Goal: Transaction & Acquisition: Book appointment/travel/reservation

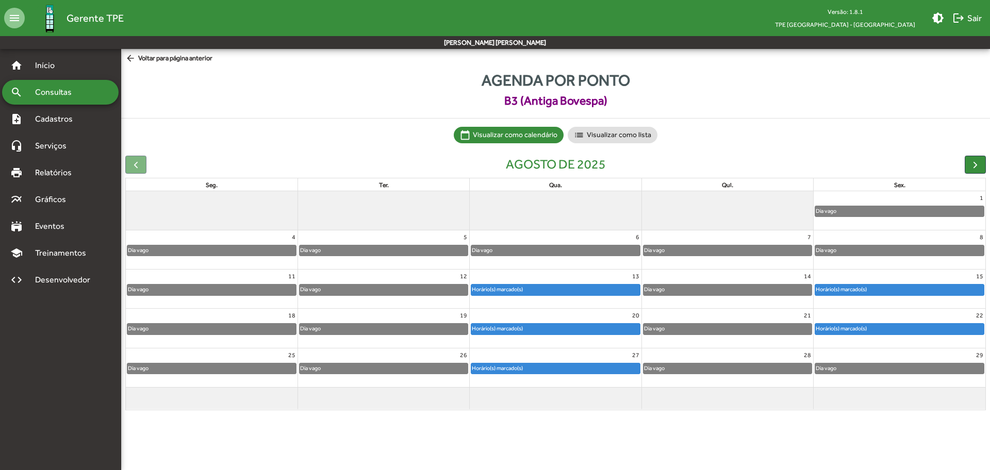
click at [156, 57] on span "arrow_back Voltar para página anterior" at bounding box center [168, 58] width 87 height 11
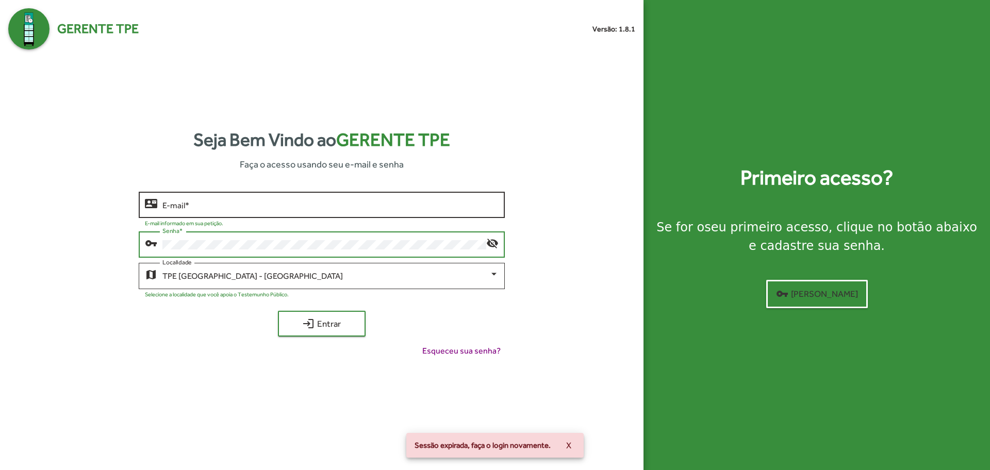
click at [260, 206] on input "E-mail *" at bounding box center [330, 204] width 336 height 9
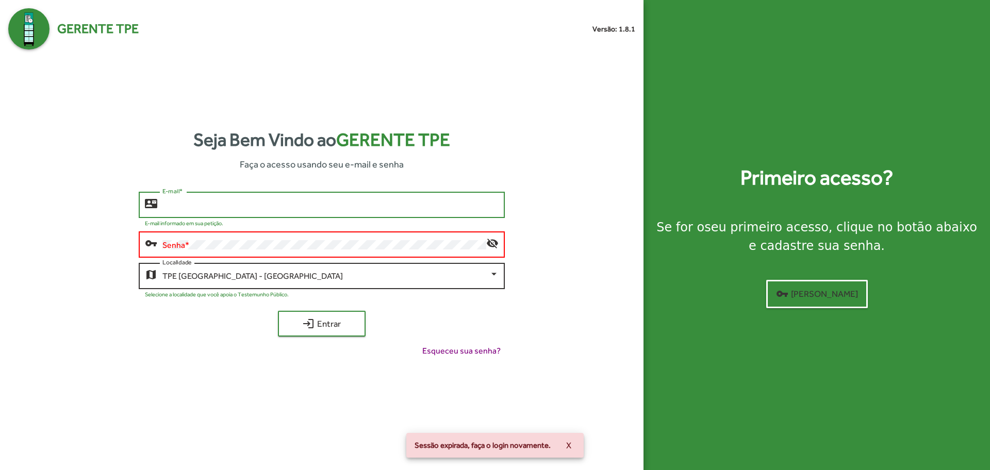
click at [279, 277] on div "TPE [GEOGRAPHIC_DATA] - [GEOGRAPHIC_DATA]" at bounding box center [325, 276] width 326 height 9
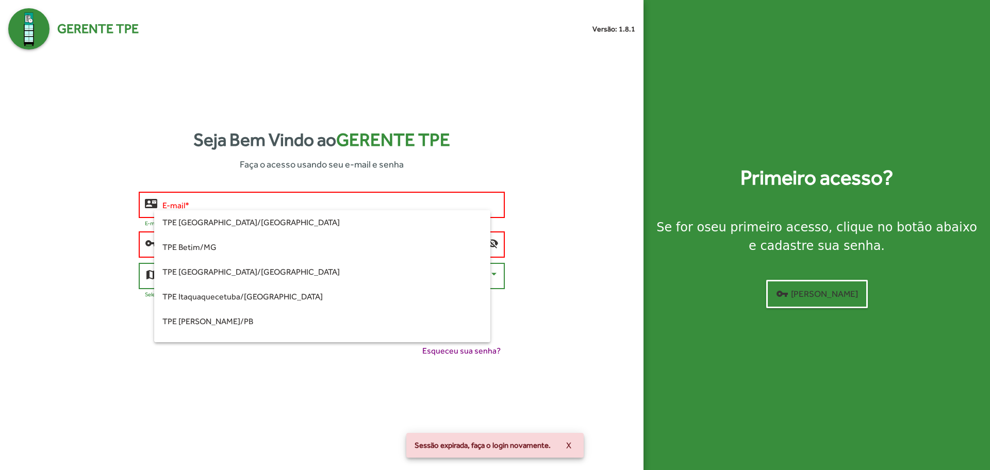
scroll to position [219, 0]
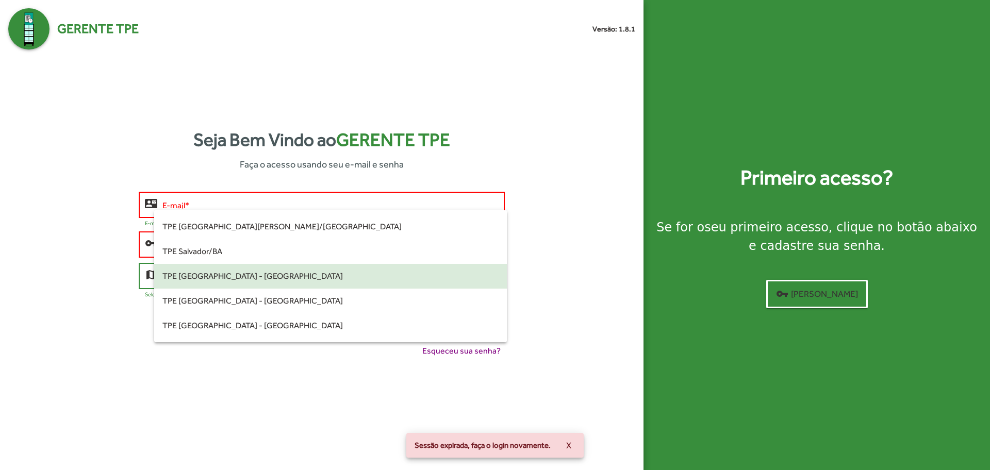
click at [277, 274] on span "TPE [GEOGRAPHIC_DATA] - [GEOGRAPHIC_DATA]" at bounding box center [330, 276] width 336 height 25
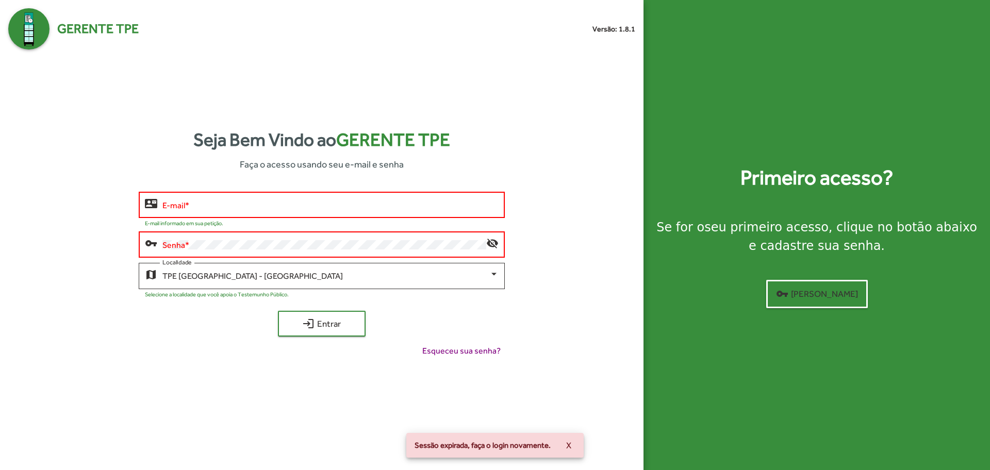
click at [282, 197] on div "E-mail *" at bounding box center [330, 204] width 336 height 28
click at [265, 197] on div "E-mail *" at bounding box center [330, 204] width 336 height 28
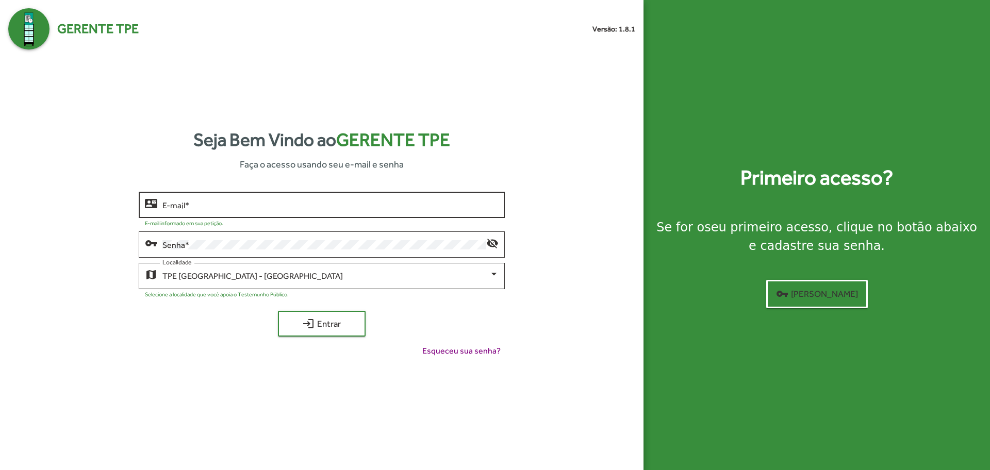
click at [216, 204] on input "E-mail *" at bounding box center [330, 204] width 336 height 9
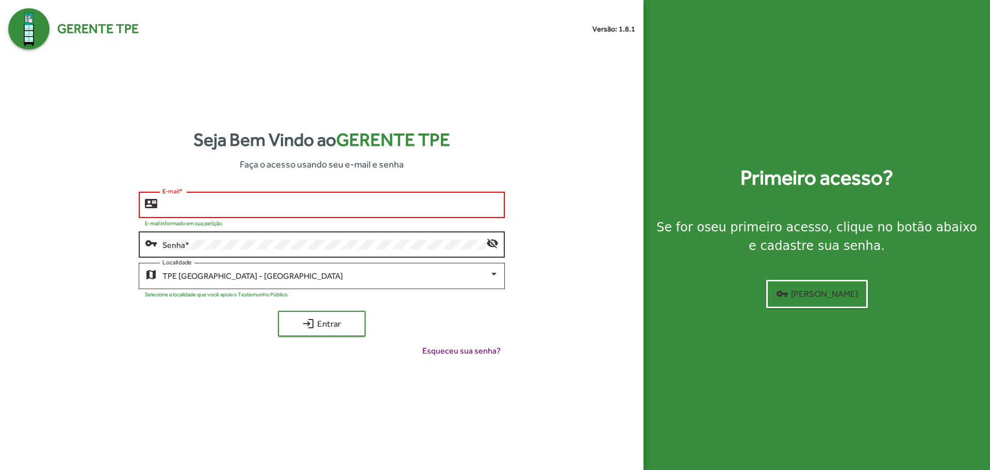
type input "**********"
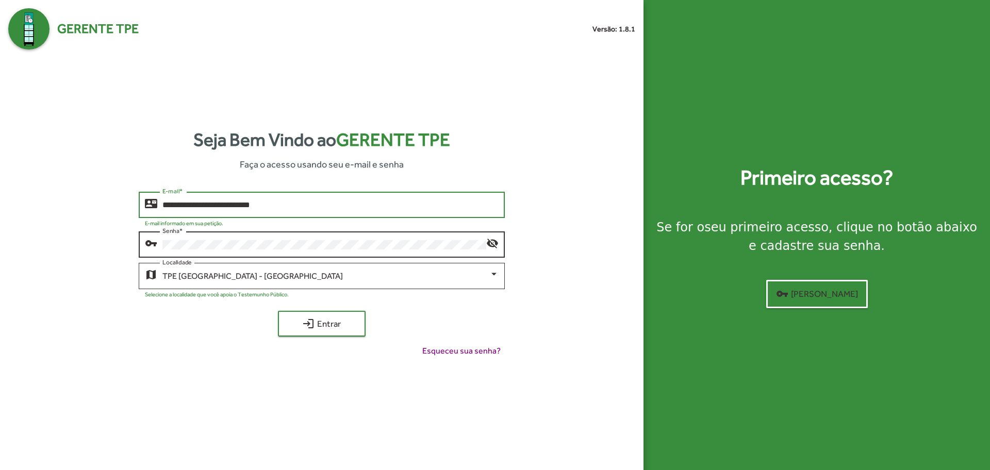
click at [278, 311] on button "login Entrar" at bounding box center [322, 324] width 88 height 26
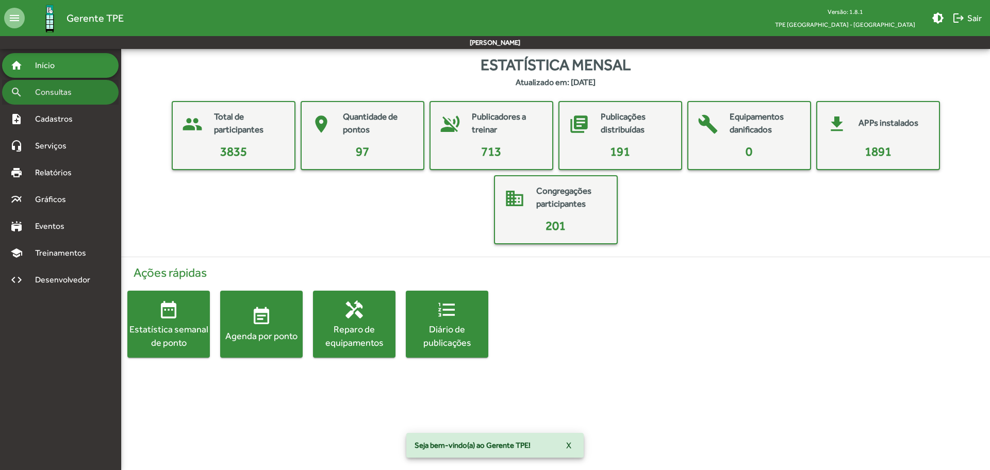
drag, startPoint x: 83, startPoint y: 95, endPoint x: 90, endPoint y: 99, distance: 7.4
click at [84, 95] on span "Consultas" at bounding box center [57, 92] width 56 height 12
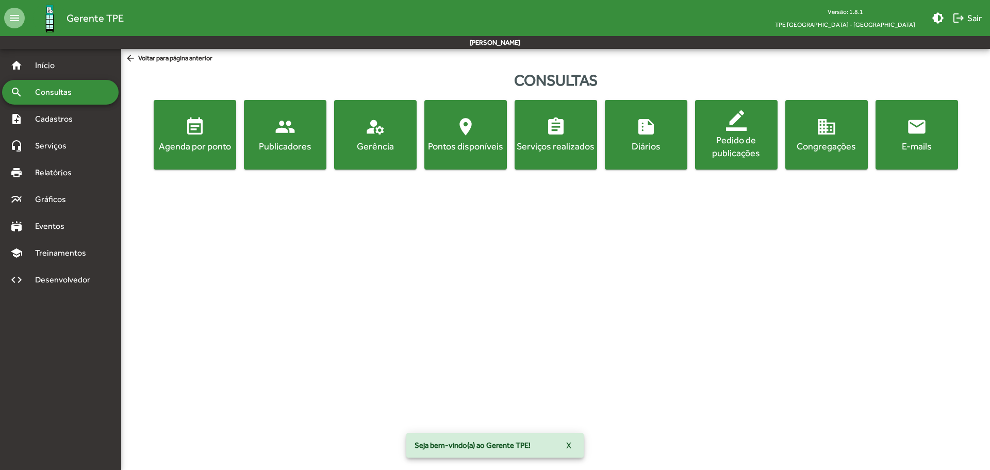
click at [225, 143] on div "Agenda por ponto" at bounding box center [195, 146] width 78 height 13
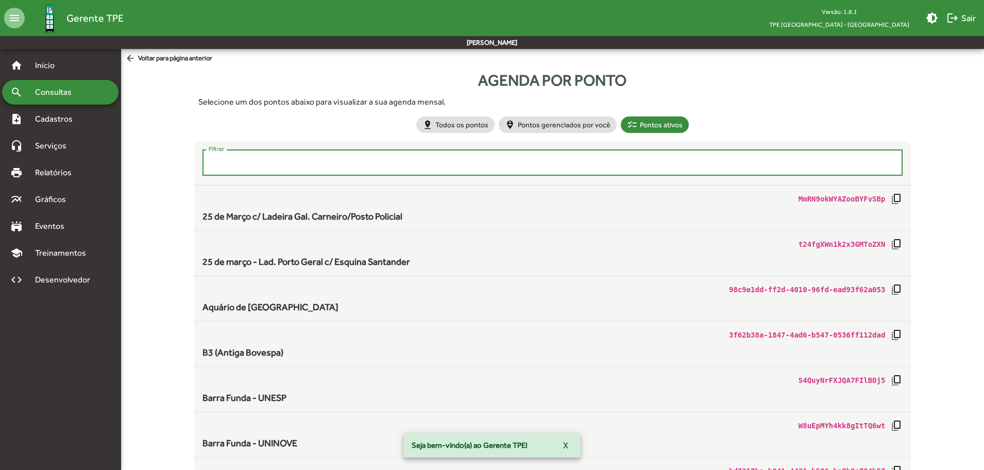
click at [239, 163] on input "Filtrar" at bounding box center [553, 162] width 689 height 9
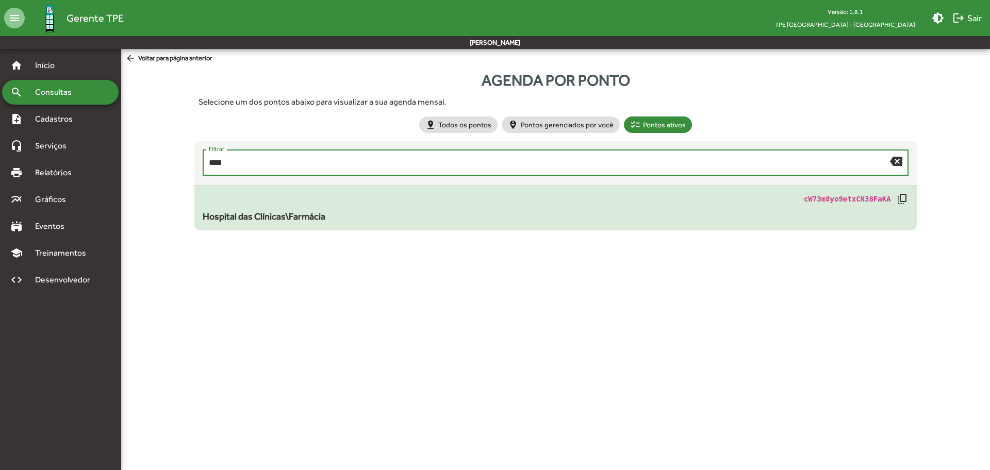
type input "****"
click at [234, 219] on span "Hospital das Clínicas\Farmácia" at bounding box center [264, 216] width 123 height 11
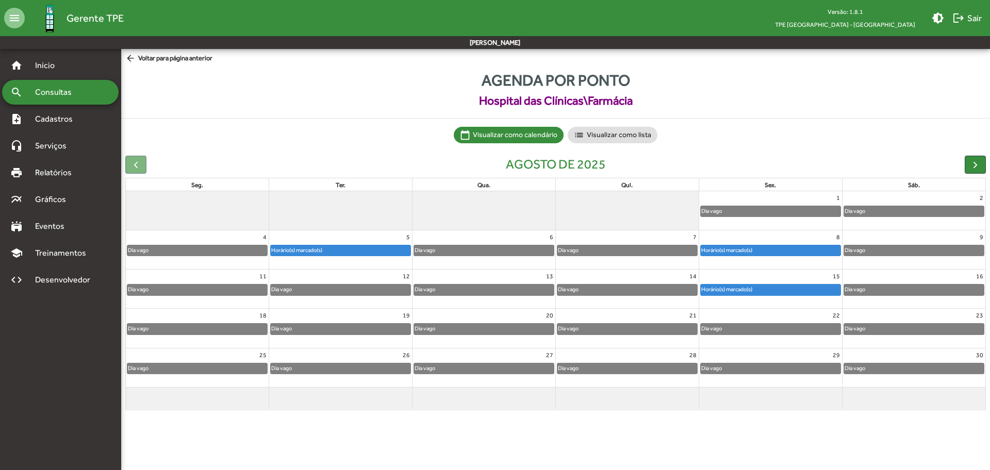
click at [132, 60] on mat-icon "arrow_back" at bounding box center [131, 58] width 13 height 11
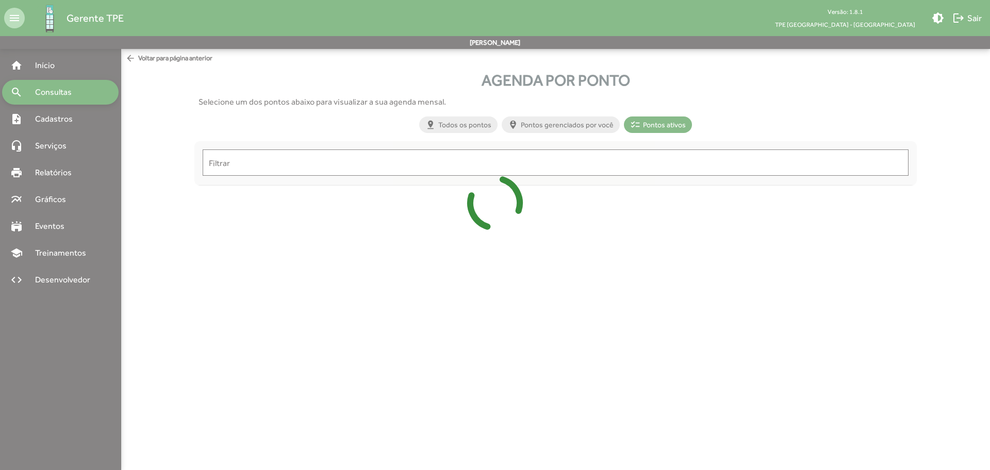
click at [249, 166] on input "Filtrar" at bounding box center [555, 162] width 693 height 9
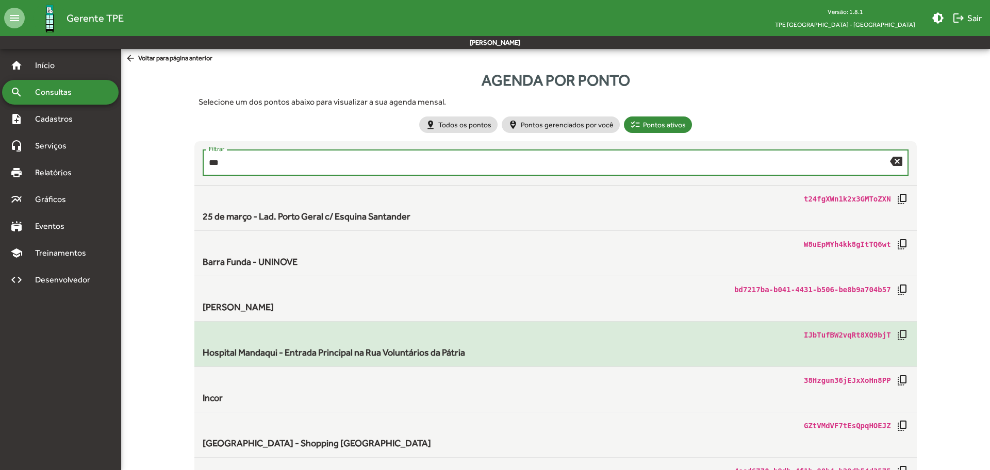
type input "***"
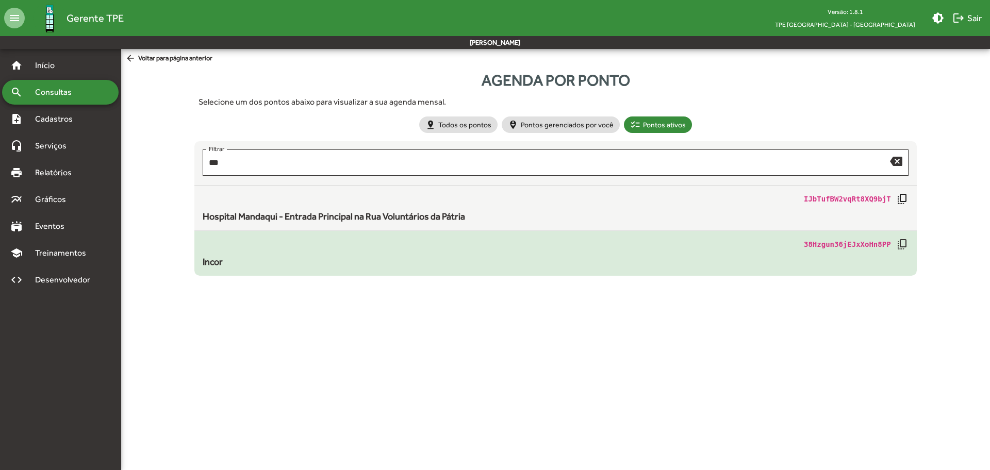
click at [250, 254] on div "38Hzgun36jEJxXoHn8PP copy_all Incor" at bounding box center [555, 253] width 705 height 30
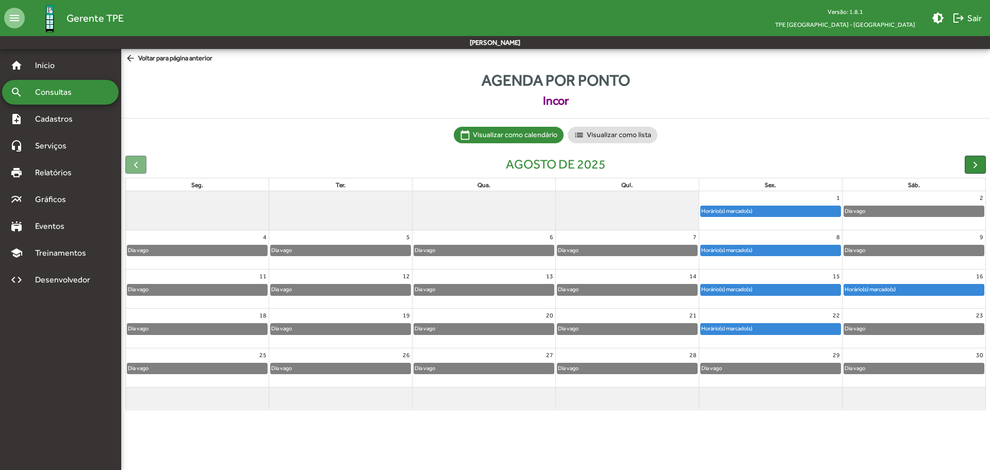
click at [171, 56] on span "arrow_back Voltar para página anterior" at bounding box center [168, 58] width 87 height 11
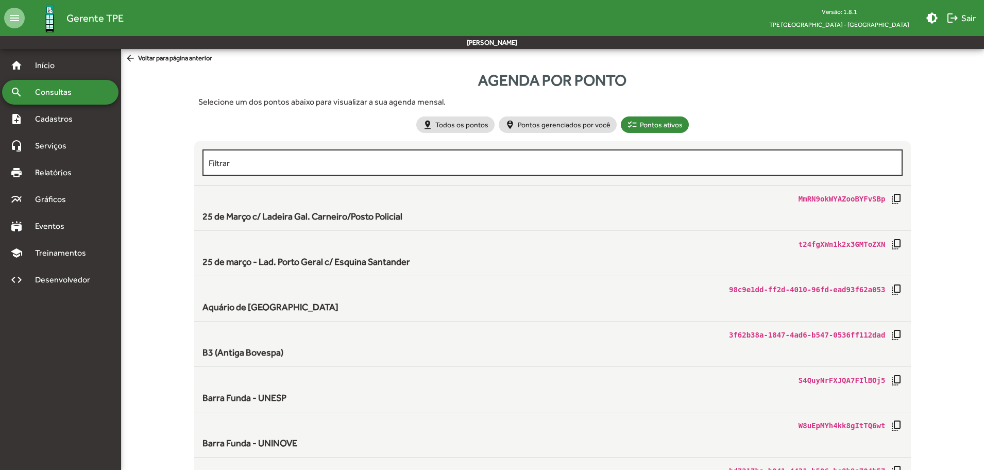
click at [250, 167] on input "Filtrar" at bounding box center [553, 162] width 689 height 9
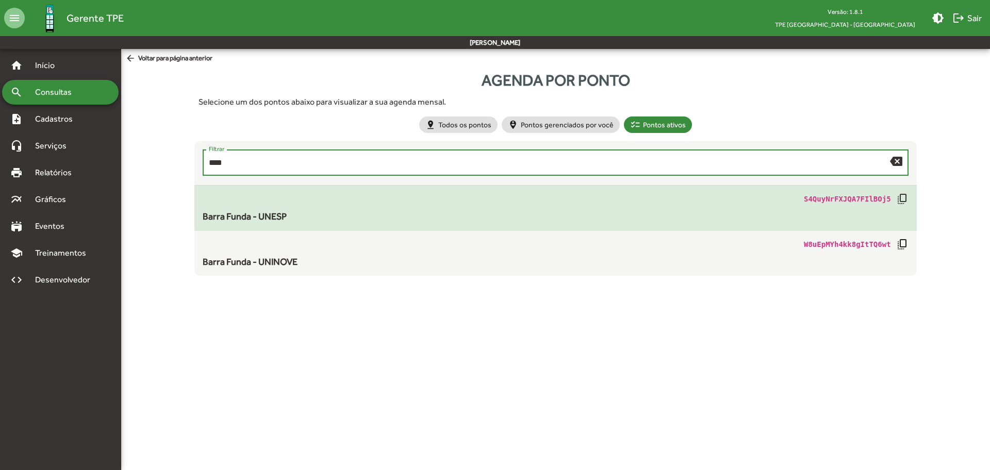
type input "****"
click at [224, 226] on mat-list-item "S4QuyNrFXJQA7FIlBOj5 copy_all Barra Funda - UNESP" at bounding box center [555, 208] width 722 height 45
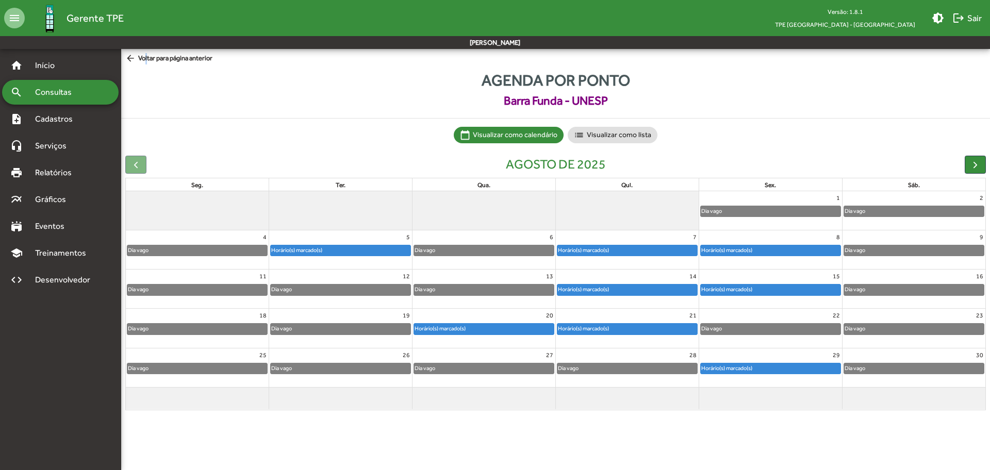
click at [145, 59] on span "arrow_back Voltar para página anterior" at bounding box center [168, 58] width 87 height 11
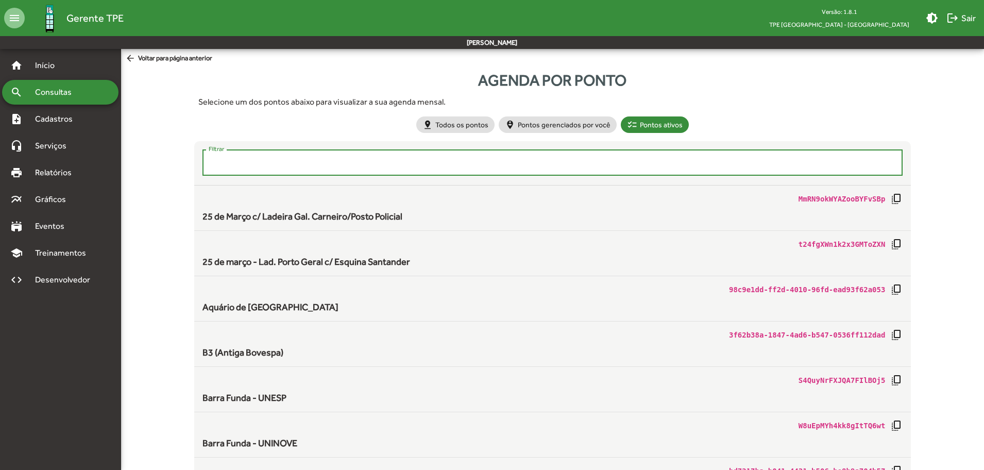
click at [296, 167] on input "Filtrar" at bounding box center [553, 162] width 689 height 9
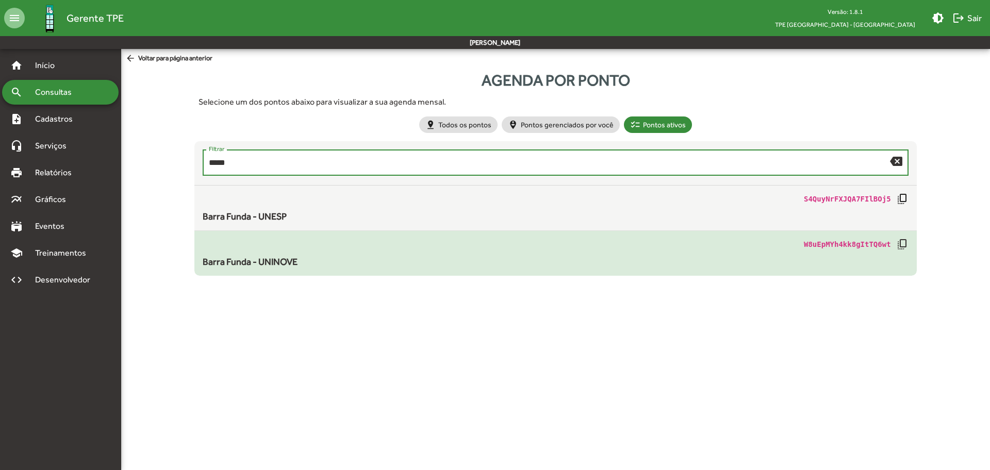
type input "*****"
click at [293, 263] on span "Barra Funda - UNINOVE" at bounding box center [250, 261] width 95 height 11
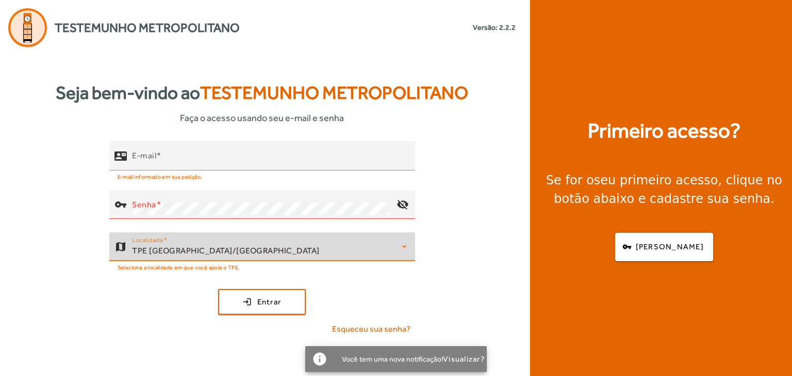
click at [218, 255] on span "TPE [GEOGRAPHIC_DATA]/[GEOGRAPHIC_DATA]" at bounding box center [226, 251] width 188 height 10
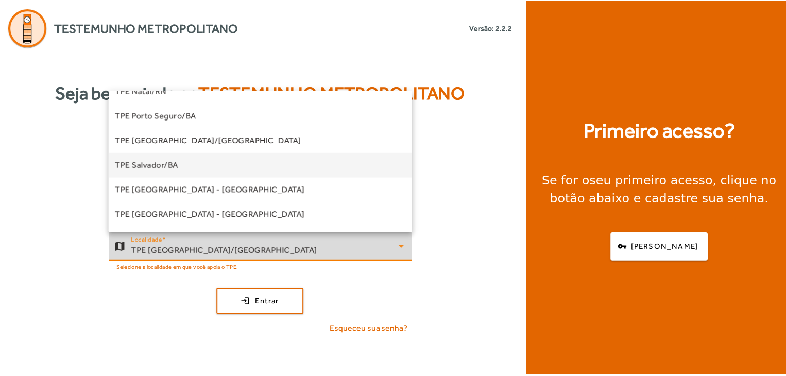
scroll to position [206, 0]
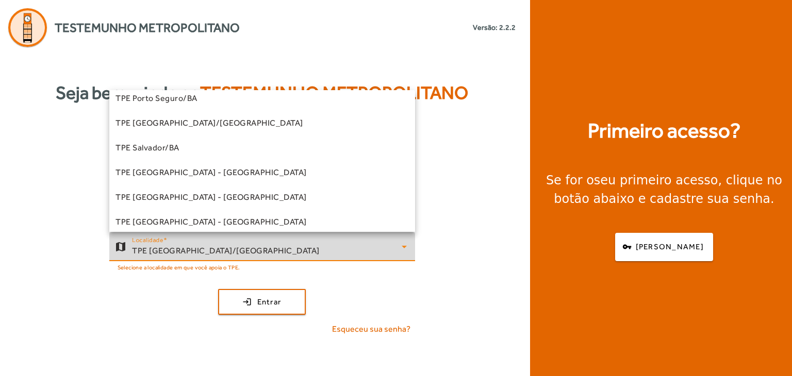
click at [191, 168] on span "TPE [GEOGRAPHIC_DATA] - [GEOGRAPHIC_DATA]" at bounding box center [210, 172] width 191 height 12
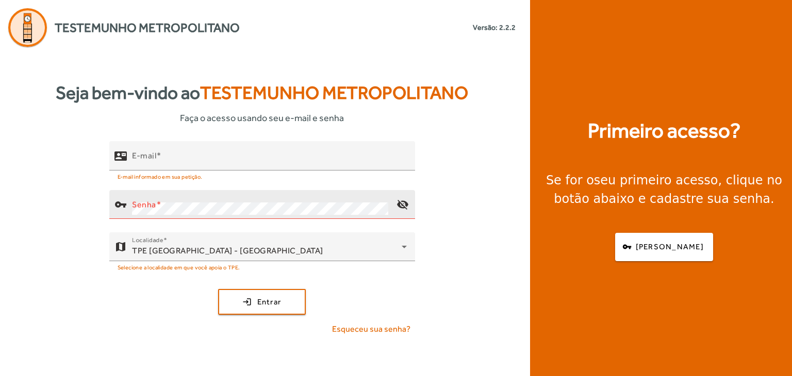
type input "**********"
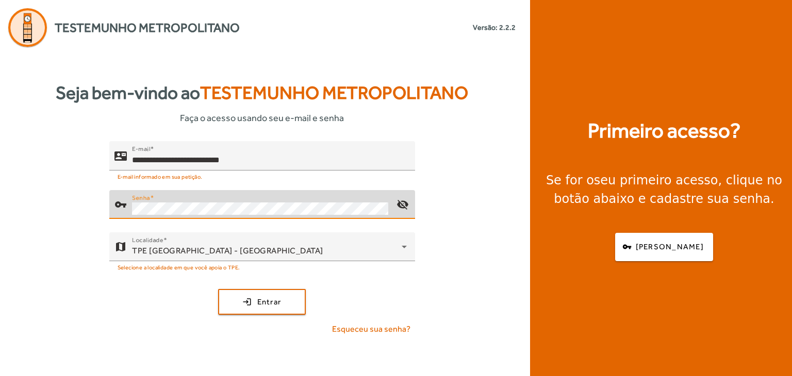
click at [218, 289] on button "login Entrar" at bounding box center [262, 302] width 88 height 26
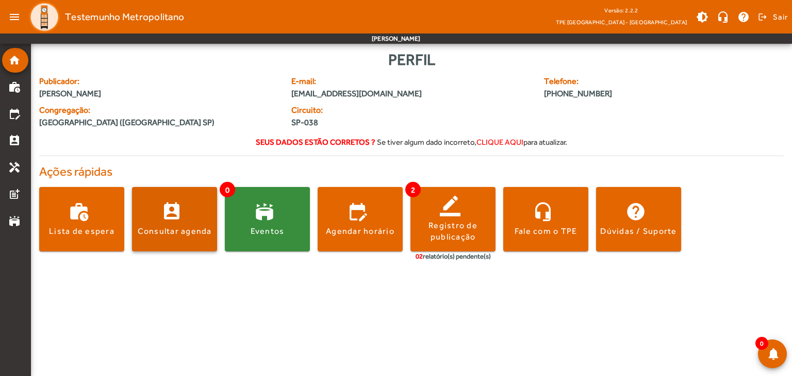
click at [163, 238] on span at bounding box center [174, 219] width 85 height 64
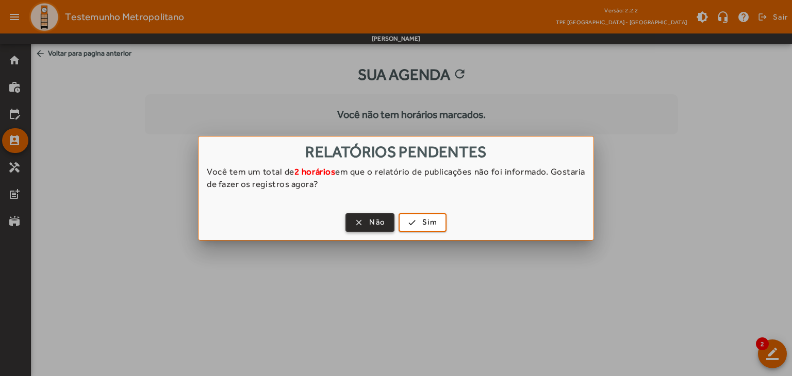
click at [367, 225] on span "button" at bounding box center [369, 222] width 47 height 25
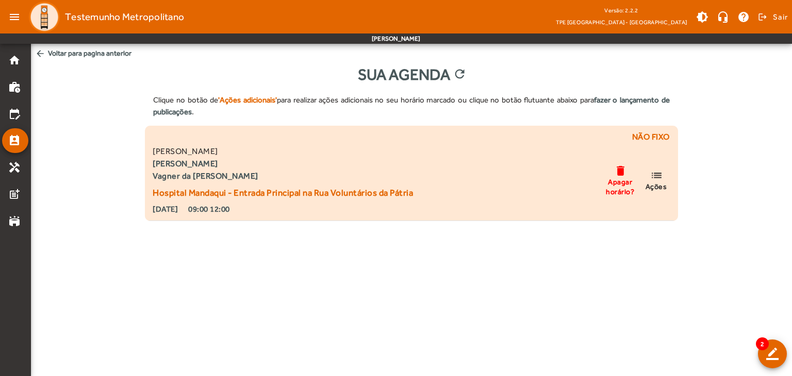
click at [620, 186] on span "Apagar horário?" at bounding box center [620, 186] width 31 height 19
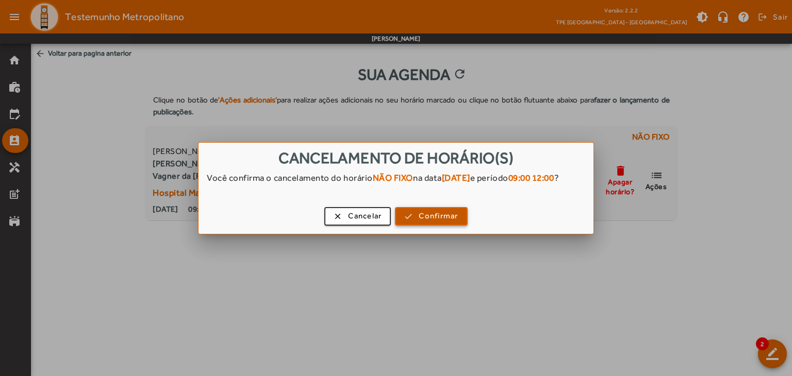
click at [422, 222] on span "Confirmar" at bounding box center [437, 216] width 39 height 12
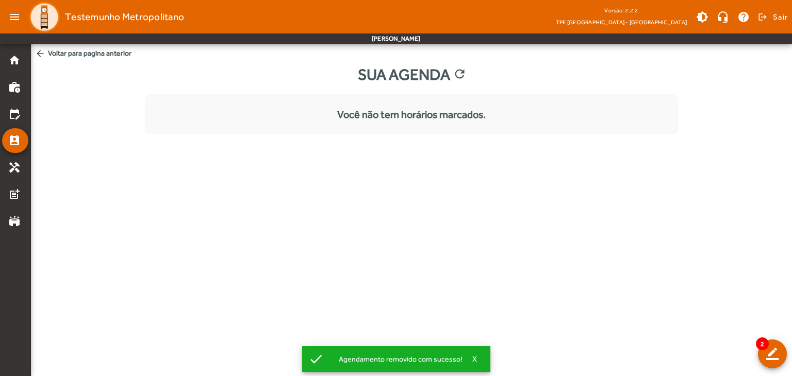
click at [54, 47] on span "arrow_back Voltar para pagina anterior" at bounding box center [411, 53] width 761 height 19
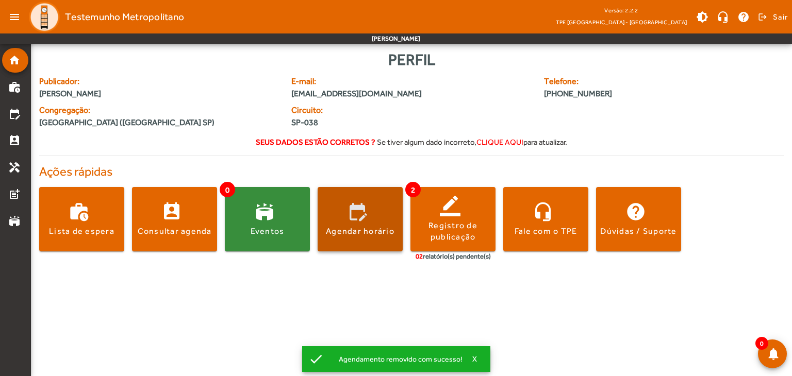
click at [359, 227] on div "Agendar horário" at bounding box center [360, 231] width 69 height 11
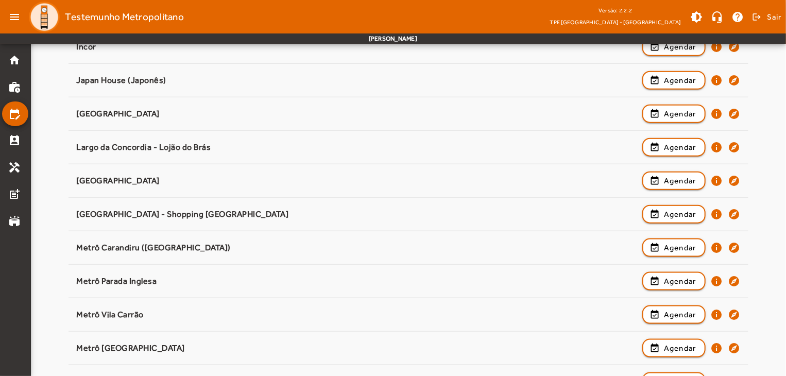
scroll to position [361, 0]
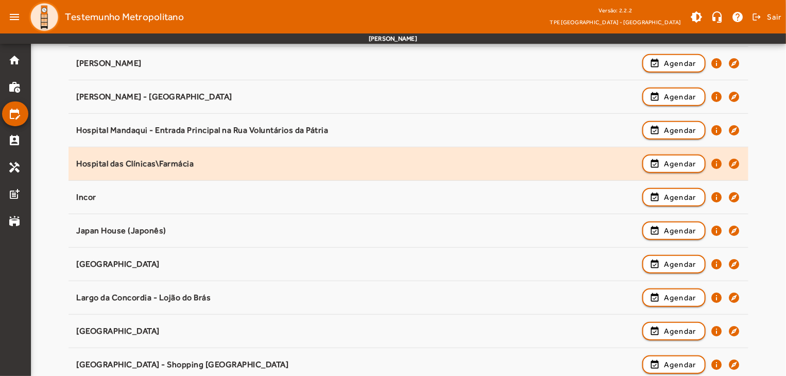
click at [274, 160] on div "Hospital das Clínicas\Farmácia" at bounding box center [356, 164] width 561 height 11
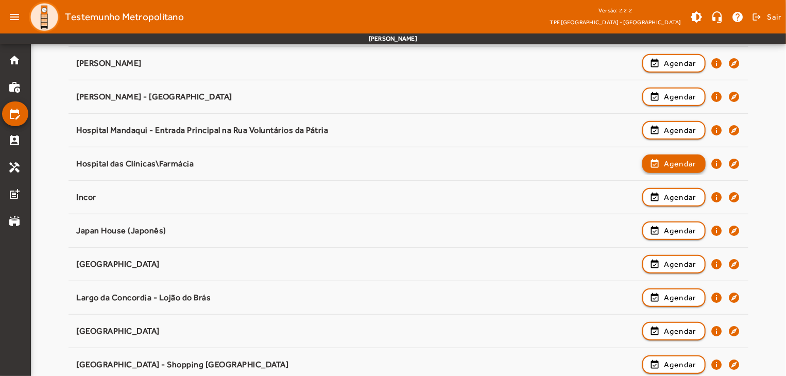
click at [666, 164] on span "Agendar" at bounding box center [680, 164] width 32 height 12
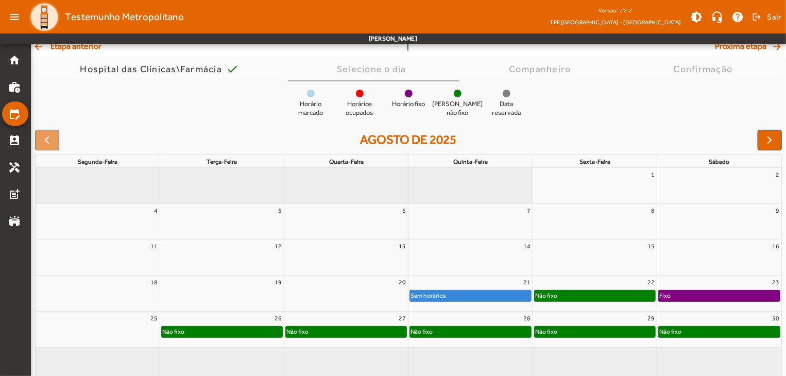
scroll to position [80, 0]
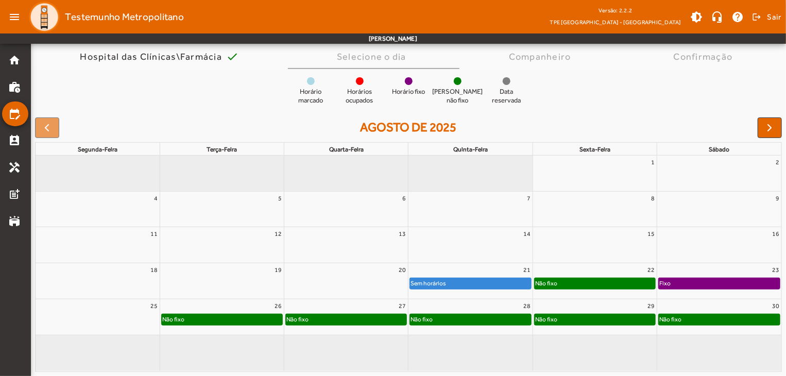
click at [631, 287] on div "Não fixo" at bounding box center [595, 283] width 121 height 10
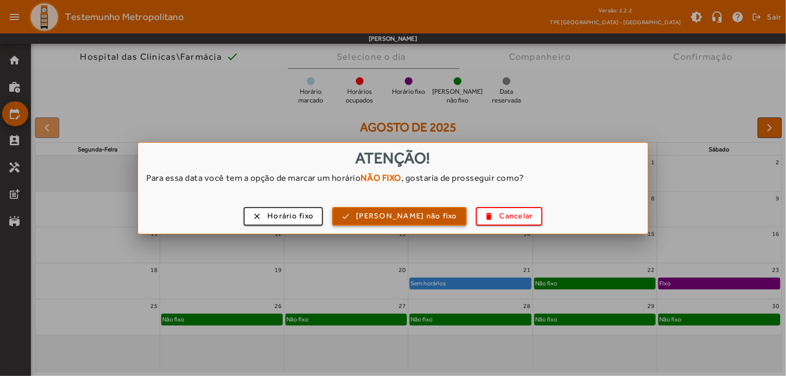
click at [418, 217] on span "Horário não fixo" at bounding box center [407, 216] width 102 height 12
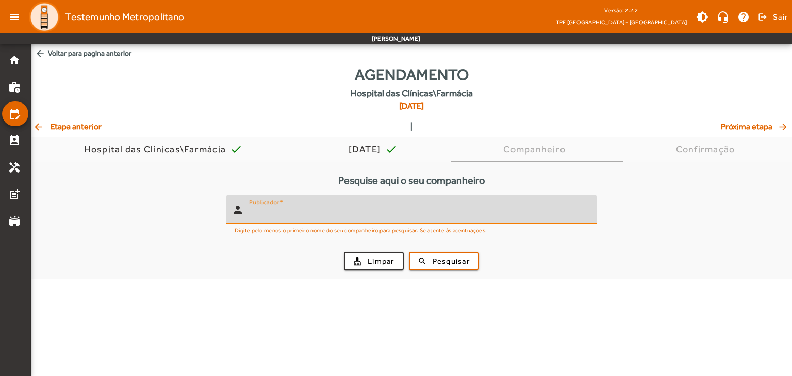
click at [410, 209] on input "Publicador" at bounding box center [418, 214] width 339 height 12
type input "****"
click at [439, 260] on span "Pesquisar" at bounding box center [450, 262] width 37 height 12
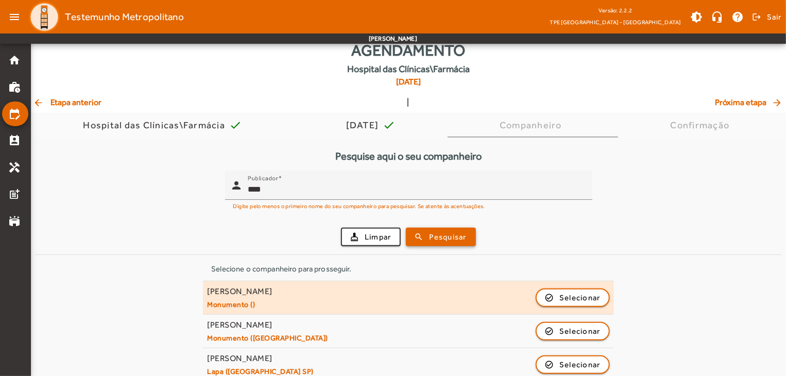
scroll to position [37, 0]
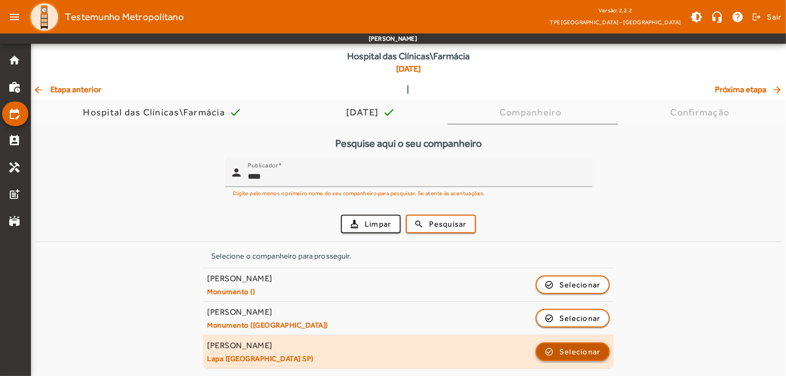
click at [554, 354] on span "button" at bounding box center [573, 352] width 72 height 25
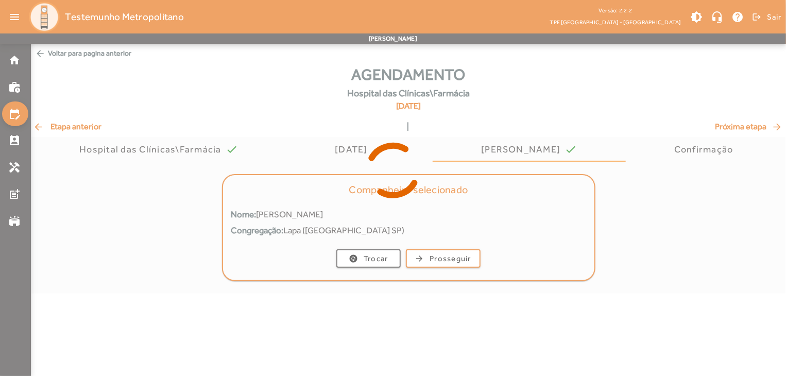
scroll to position [0, 0]
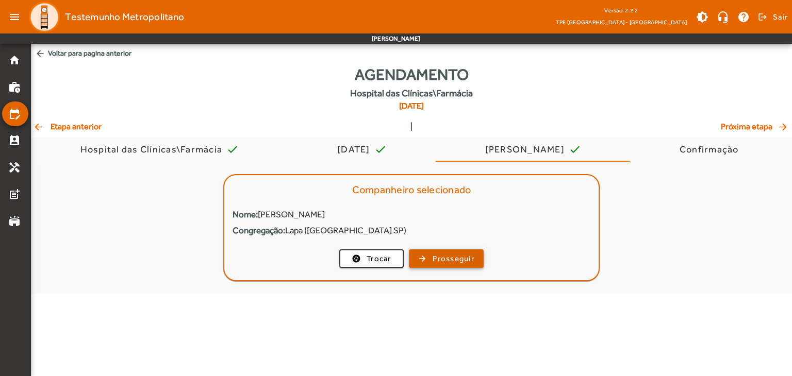
click at [442, 255] on span "Prosseguir" at bounding box center [453, 259] width 42 height 12
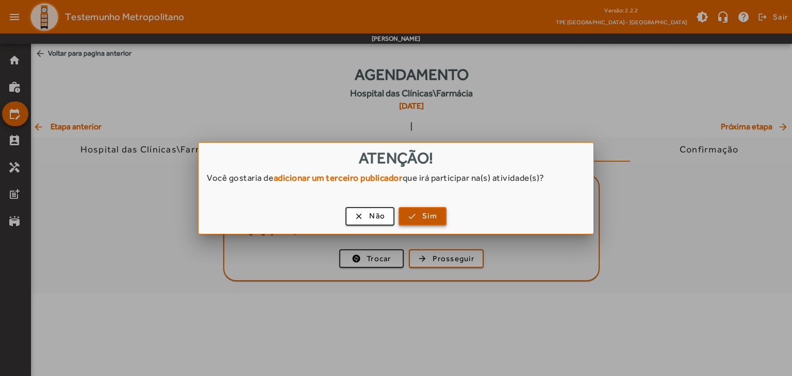
click at [421, 217] on span "button" at bounding box center [422, 216] width 46 height 25
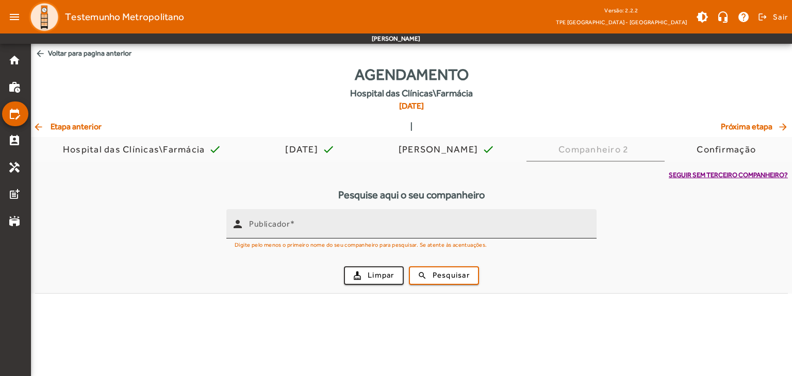
click at [327, 222] on input "Publicador" at bounding box center [418, 228] width 339 height 12
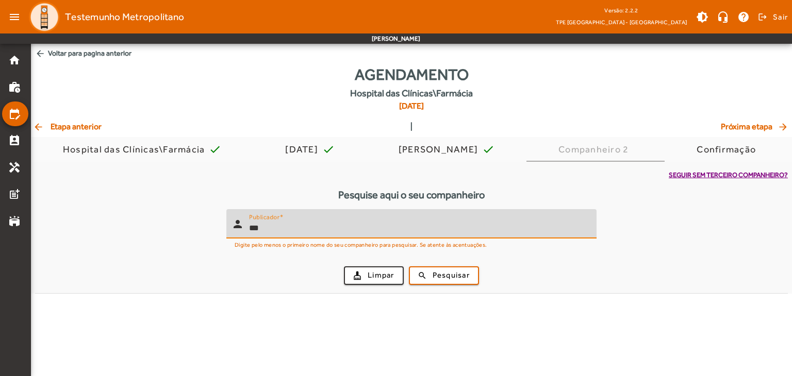
type input "***"
click at [409, 266] on button "search Pesquisar" at bounding box center [444, 275] width 70 height 19
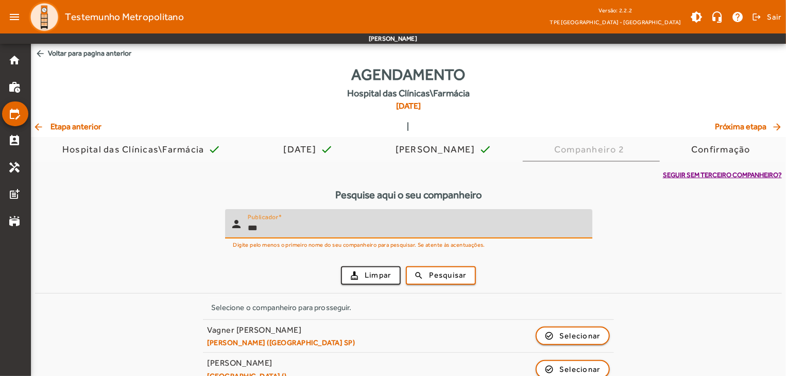
scroll to position [85, 0]
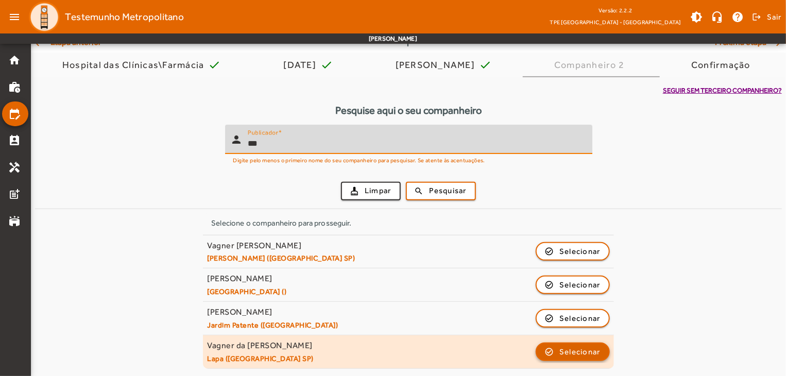
click at [555, 353] on span "button" at bounding box center [573, 352] width 72 height 25
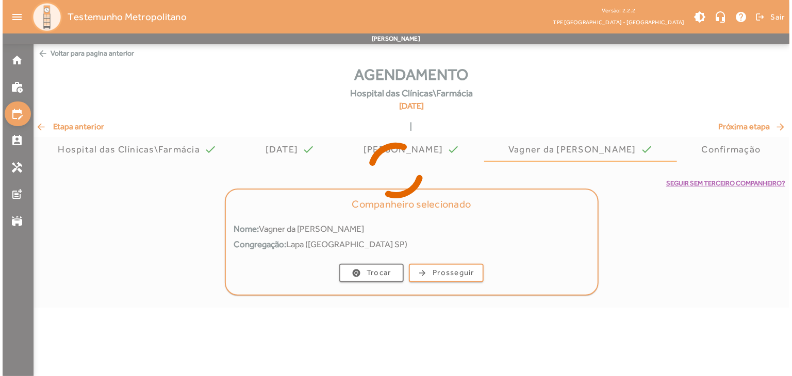
scroll to position [0, 0]
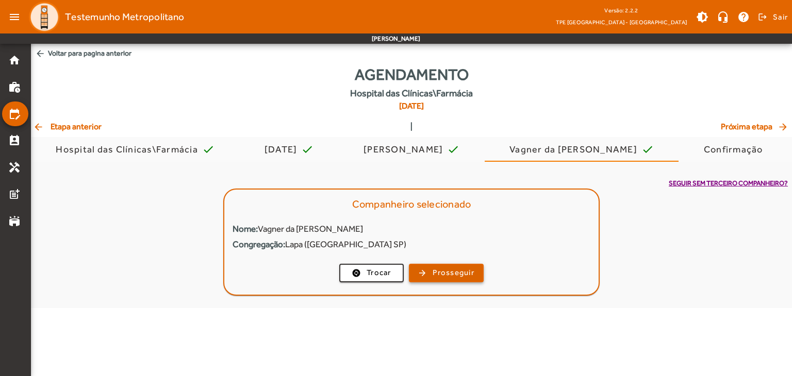
click at [472, 273] on span "Prosseguir" at bounding box center [453, 273] width 42 height 12
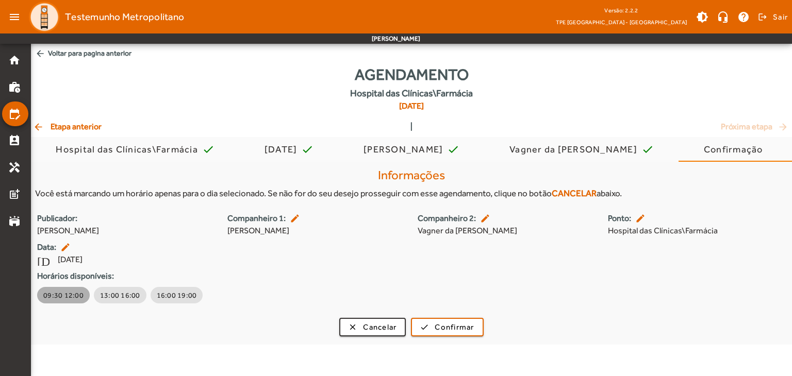
click at [64, 294] on span "09:30 12:00" at bounding box center [63, 295] width 40 height 10
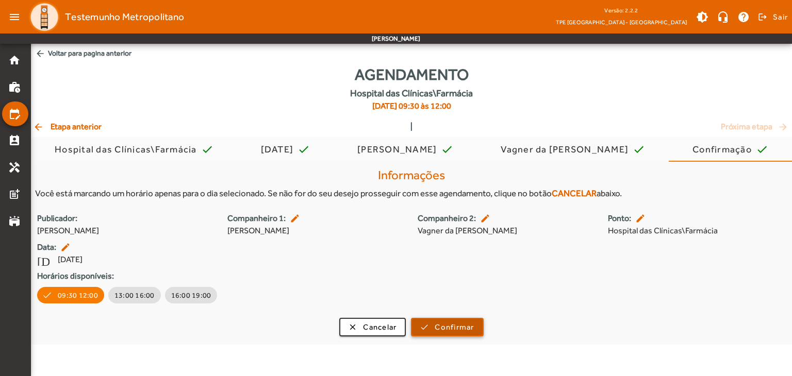
click at [415, 330] on span "submit" at bounding box center [447, 327] width 70 height 25
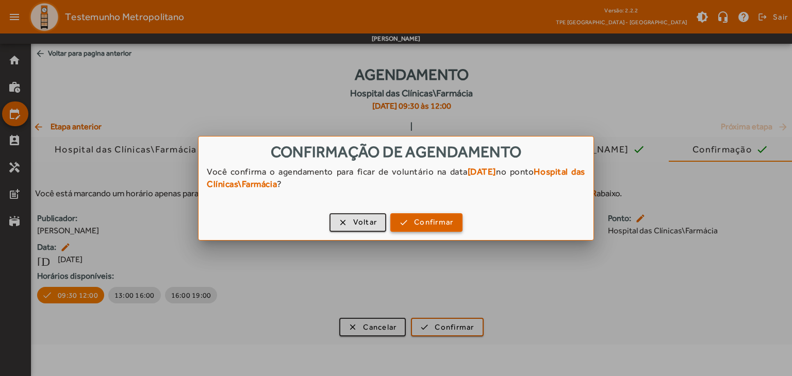
click at [404, 223] on span "button" at bounding box center [426, 222] width 70 height 25
